Goal: Transaction & Acquisition: Download file/media

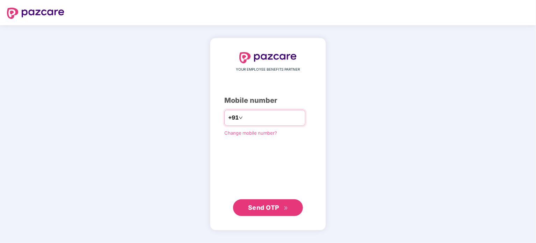
drag, startPoint x: 258, startPoint y: 119, endPoint x: 255, endPoint y: 117, distance: 4.4
click at [258, 119] on input "number" at bounding box center [272, 117] width 57 height 11
type input "**********"
click at [279, 206] on span "Send OTP" at bounding box center [263, 207] width 31 height 7
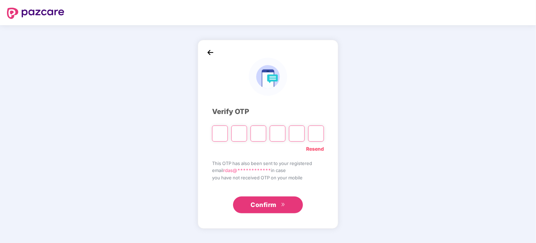
type input "*"
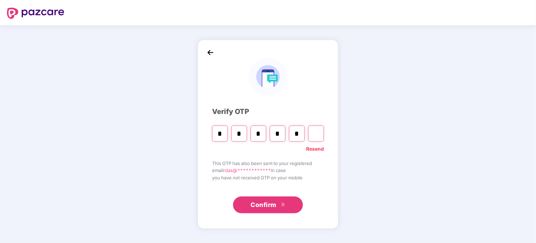
type input "*"
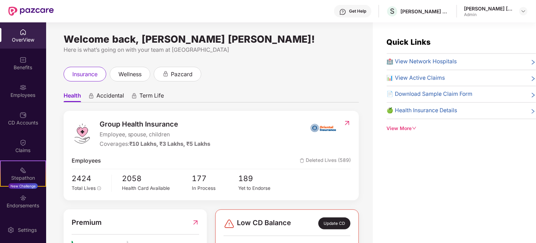
click at [495, 113] on div "🍏 Health Insurance Details" at bounding box center [461, 110] width 149 height 9
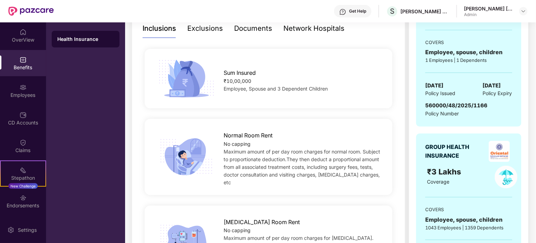
scroll to position [105, 0]
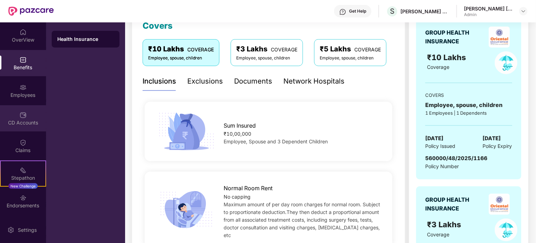
click at [22, 116] on img at bounding box center [23, 114] width 7 height 7
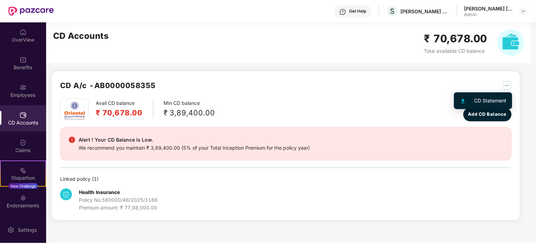
click at [503, 87] on img "button" at bounding box center [507, 85] width 9 height 9
click at [489, 101] on div "CD Statement" at bounding box center [490, 101] width 32 height 8
click at [510, 86] on img "button" at bounding box center [507, 85] width 9 height 9
click at [462, 101] on img at bounding box center [462, 101] width 3 height 4
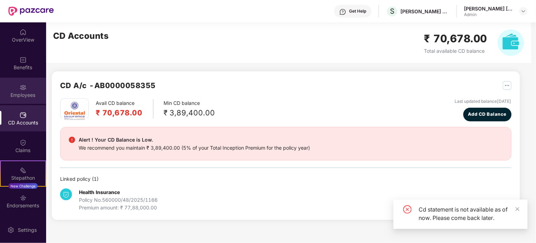
click at [30, 88] on div "Employees" at bounding box center [23, 91] width 46 height 26
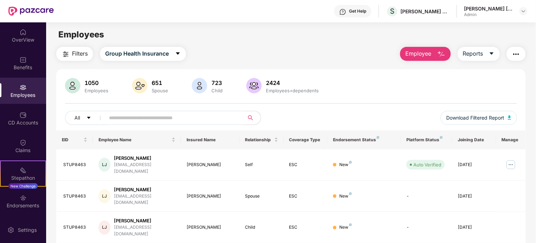
click at [151, 116] on input "text" at bounding box center [171, 117] width 125 height 10
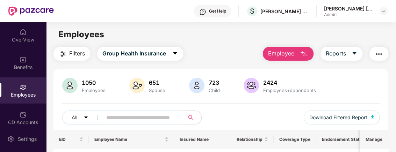
drag, startPoint x: 111, startPoint y: 119, endPoint x: 115, endPoint y: 119, distance: 3.9
click at [112, 119] on input "text" at bounding box center [140, 117] width 69 height 10
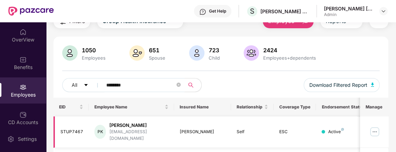
scroll to position [70, 0]
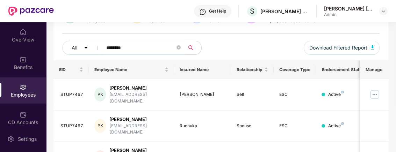
click at [125, 46] on input "********" at bounding box center [140, 48] width 69 height 10
drag, startPoint x: 130, startPoint y: 46, endPoint x: 122, endPoint y: 46, distance: 8.0
click at [122, 46] on input "********" at bounding box center [140, 48] width 69 height 10
type input "********"
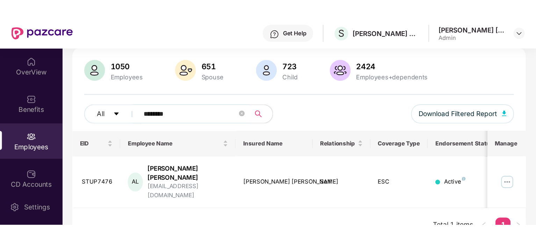
scroll to position [22, 0]
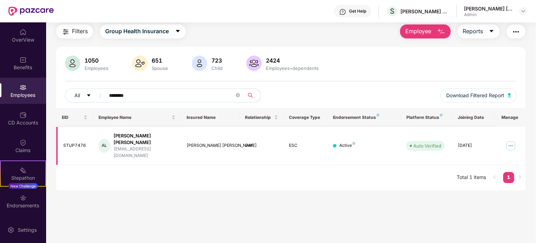
click at [512, 140] on img at bounding box center [510, 145] width 11 height 11
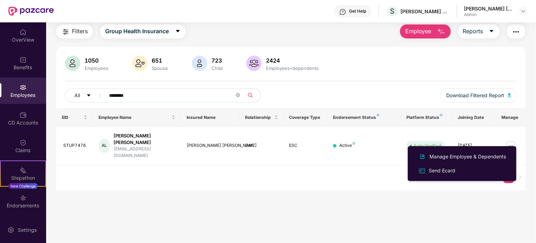
click at [216, 173] on div "EID Employee Name Insured Name Relationship Coverage Type Endorsement Status Pl…" at bounding box center [290, 149] width 469 height 82
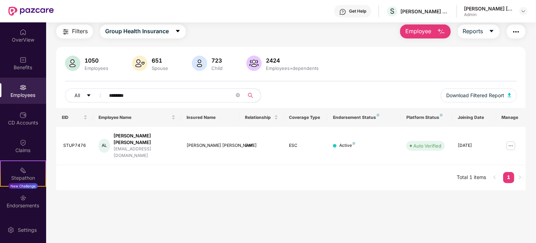
click at [29, 89] on div "Employees" at bounding box center [23, 91] width 46 height 26
click at [18, 90] on div "Employees" at bounding box center [23, 91] width 46 height 26
click at [24, 95] on div "Employees" at bounding box center [23, 95] width 46 height 7
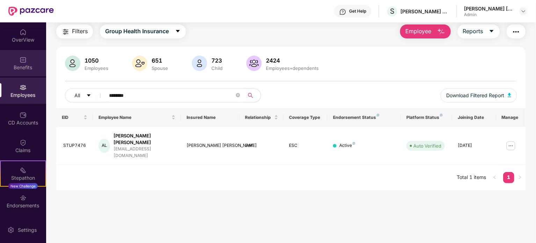
click at [24, 62] on img at bounding box center [23, 59] width 7 height 7
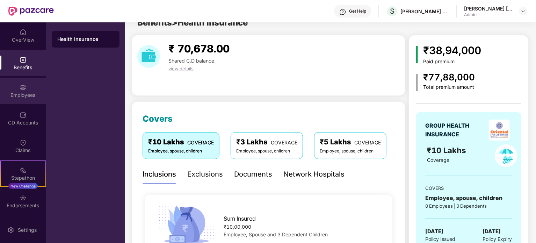
scroll to position [22, 0]
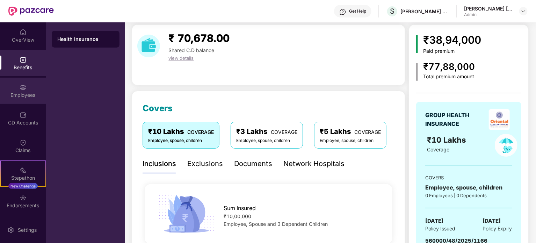
click at [25, 93] on div "Employees" at bounding box center [23, 95] width 46 height 7
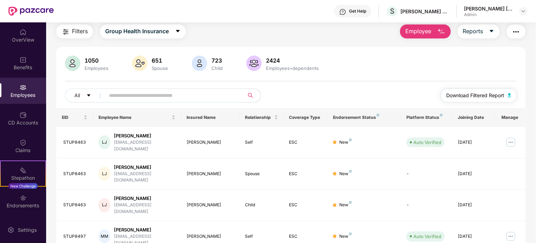
click at [509, 94] on img "button" at bounding box center [509, 95] width 3 height 4
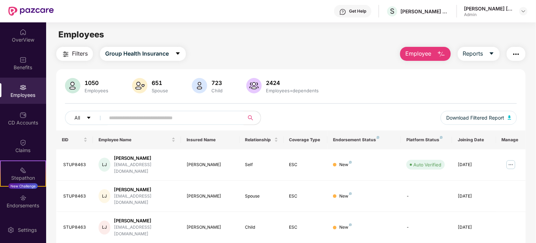
click at [514, 56] on img "button" at bounding box center [516, 54] width 8 height 8
click at [329, 45] on main "Employees Filters Group Health Insurance Employee Reports 1050 Employees 651 Sp…" at bounding box center [290, 143] width 489 height 243
click at [509, 117] on img "button" at bounding box center [509, 117] width 3 height 4
click at [175, 56] on button "Group Health Insurance" at bounding box center [143, 54] width 86 height 14
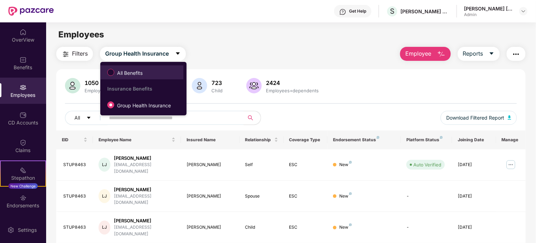
click at [134, 71] on span "All Benefits" at bounding box center [129, 73] width 31 height 8
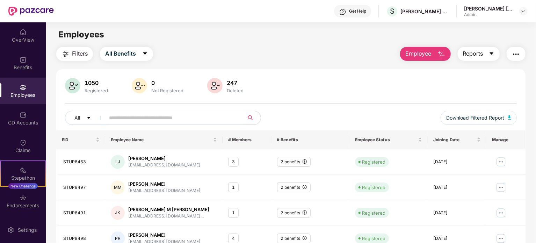
click at [492, 52] on icon "caret-down" at bounding box center [491, 53] width 4 height 2
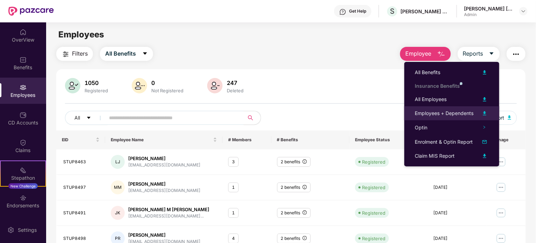
click at [482, 113] on img at bounding box center [484, 113] width 8 height 8
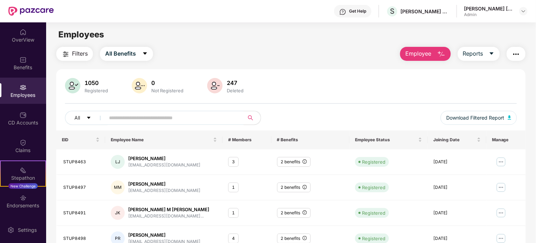
click at [520, 54] on img "button" at bounding box center [516, 54] width 8 height 8
click at [300, 39] on div "Employees" at bounding box center [290, 34] width 489 height 13
click at [477, 118] on span "Download Filtered Report" at bounding box center [475, 118] width 58 height 8
click at [520, 11] on div at bounding box center [523, 11] width 8 height 8
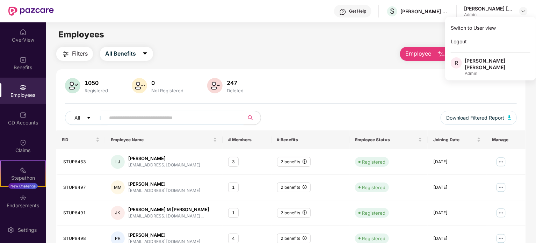
click at [299, 43] on main "Employees Filters All Benefits Employee Reports 1050 Registered 0 Not Registere…" at bounding box center [290, 143] width 489 height 243
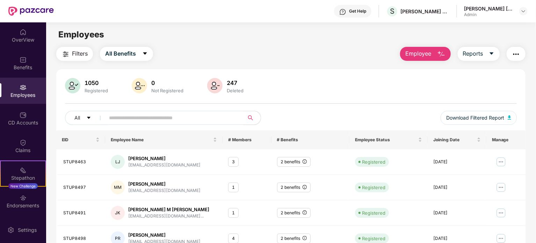
click at [514, 56] on img "button" at bounding box center [516, 54] width 8 height 8
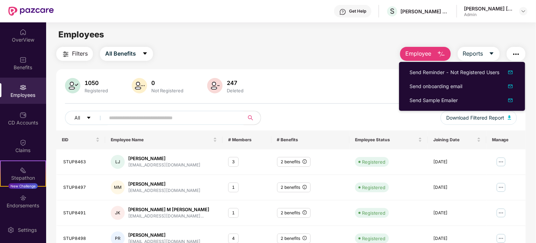
click at [338, 44] on main "Employees Filters All Benefits Employee Reports 1050 Registered 0 Not Registere…" at bounding box center [290, 143] width 489 height 243
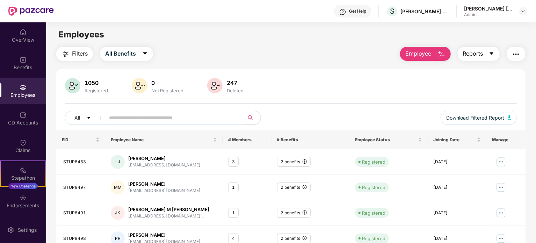
click at [476, 52] on span "Reports" at bounding box center [473, 53] width 20 height 9
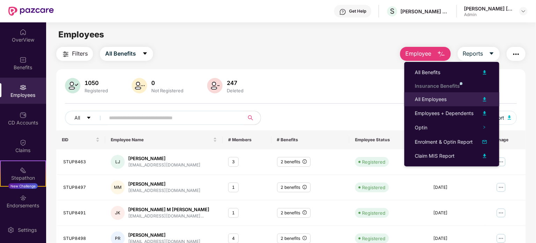
click at [483, 98] on img at bounding box center [484, 99] width 8 height 8
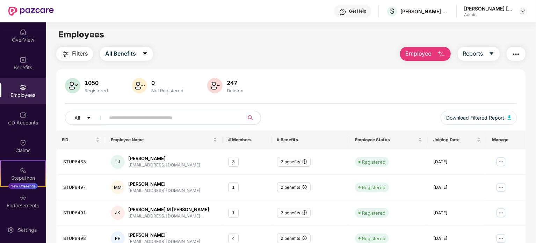
click at [427, 53] on span "Employee" at bounding box center [418, 53] width 26 height 9
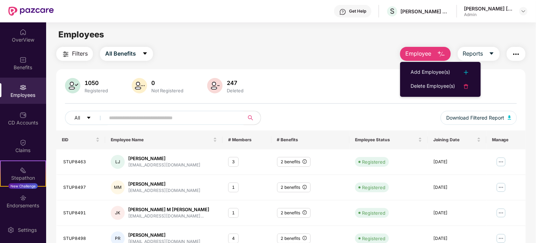
click at [306, 40] on div "Employees" at bounding box center [290, 34] width 489 height 13
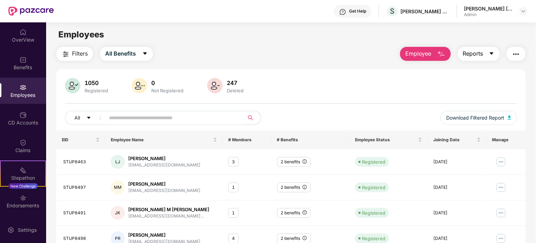
click at [474, 57] on span "Reports" at bounding box center [473, 53] width 20 height 9
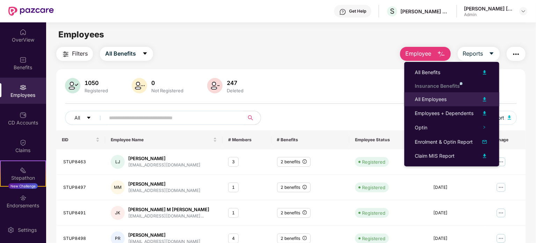
click at [486, 97] on img at bounding box center [484, 99] width 8 height 8
